Goal: Task Accomplishment & Management: Manage account settings

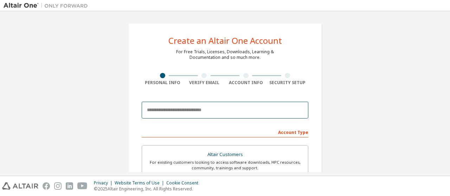
click at [220, 116] on input "email" at bounding box center [225, 110] width 167 height 17
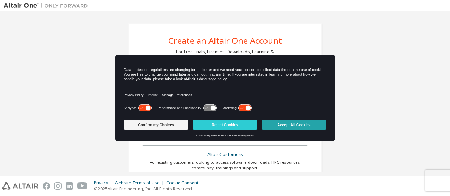
click at [285, 126] on button "Accept All Cookies" at bounding box center [293, 125] width 65 height 10
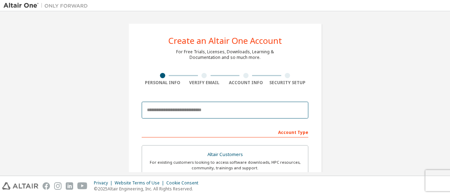
click at [232, 108] on input "email" at bounding box center [225, 110] width 167 height 17
type input "*"
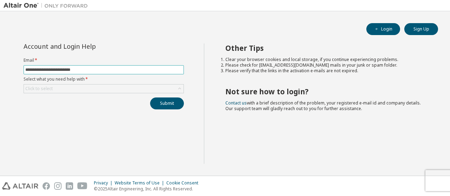
type input "**********"
click at [150, 98] on button "Submit" at bounding box center [167, 104] width 34 height 12
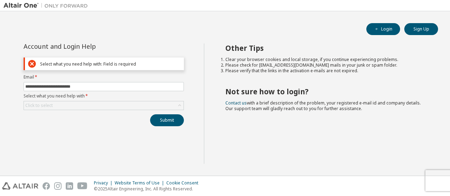
click at [164, 77] on label "Email *" at bounding box center [104, 77] width 160 height 6
click at [132, 102] on div "Click to select" at bounding box center [104, 106] width 160 height 8
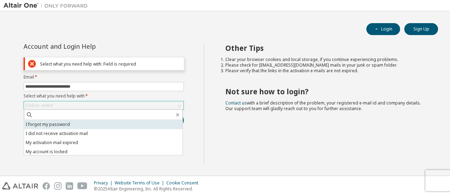
click at [94, 122] on li "I forgot my password" at bounding box center [103, 124] width 158 height 9
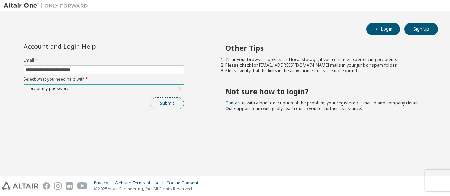
click at [178, 98] on button "Submit" at bounding box center [167, 104] width 34 height 12
